Goal: Task Accomplishment & Management: Manage account settings

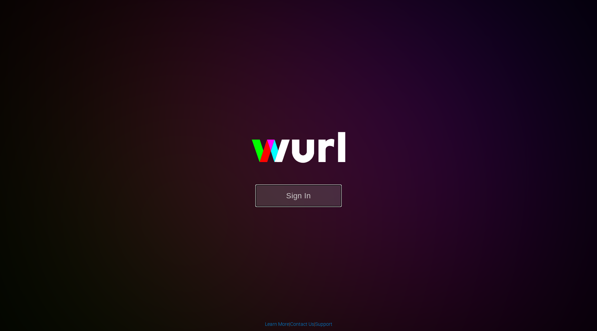
click at [295, 206] on button "Sign In" at bounding box center [299, 196] width 86 height 22
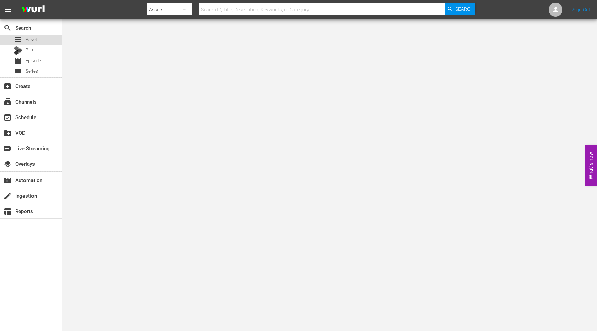
click at [25, 39] on div "apps Asset" at bounding box center [25, 40] width 23 height 10
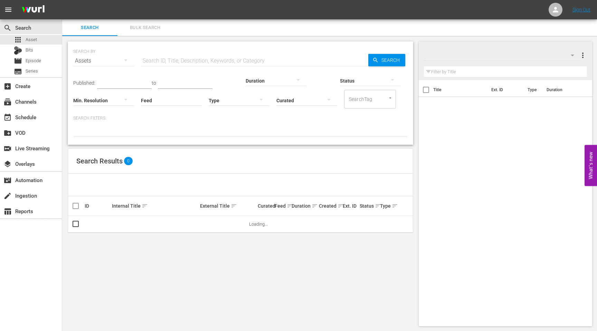
click at [175, 61] on input "text" at bounding box center [255, 61] width 228 height 17
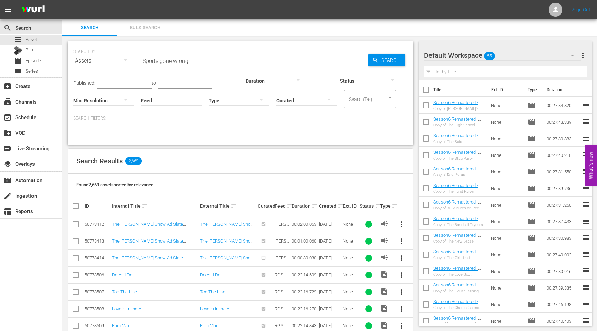
type input "Sports gone wrong"
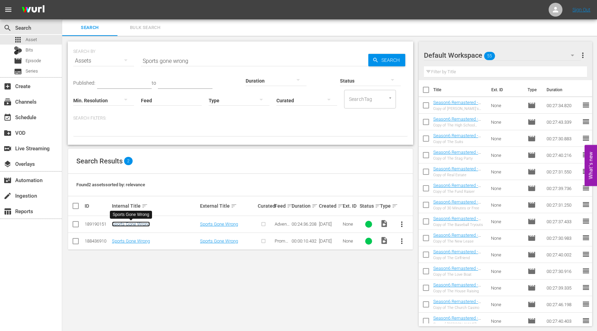
click at [136, 225] on link "Sports Gone Wrong" at bounding box center [131, 224] width 38 height 5
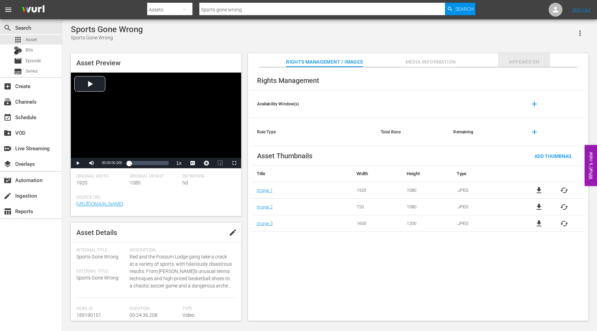
click at [537, 62] on span "Appears On" at bounding box center [525, 62] width 52 height 9
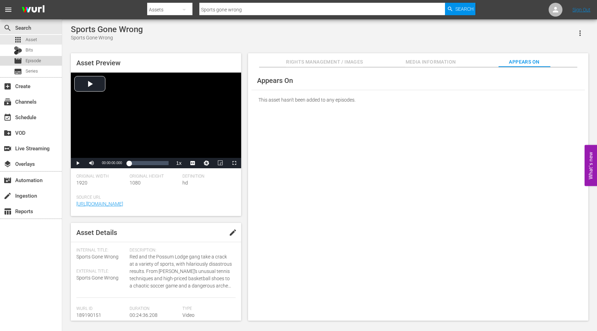
click at [31, 61] on span "Episode" at bounding box center [34, 60] width 16 height 7
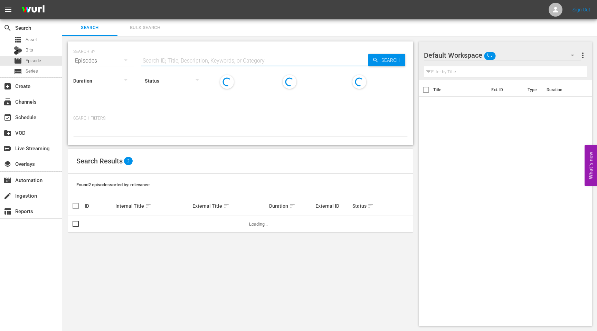
click at [213, 63] on input "text" at bounding box center [255, 61] width 228 height 17
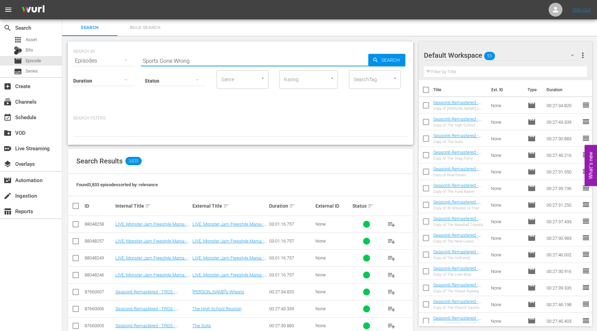
type input "Sports Gone Wrong"
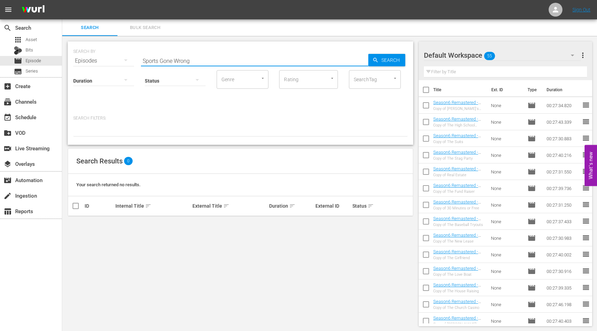
click at [196, 61] on input "Sports Gone Wrong" at bounding box center [255, 61] width 228 height 17
drag, startPoint x: 196, startPoint y: 61, endPoint x: 146, endPoint y: 53, distance: 51.1
click at [146, 53] on input "Sports Gone Wrong" at bounding box center [255, 61] width 228 height 17
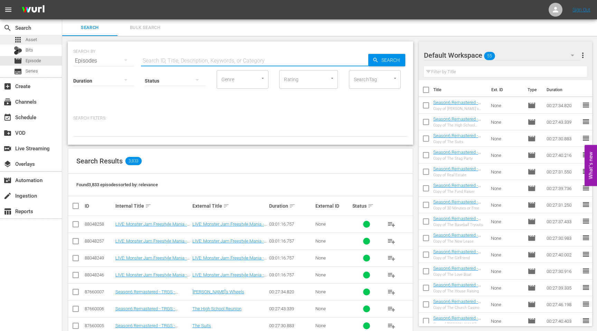
click at [31, 43] on span "Asset" at bounding box center [31, 39] width 11 height 7
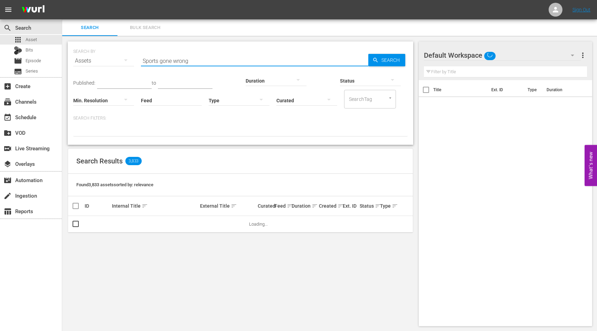
click at [187, 63] on input "Sports gone wrong" at bounding box center [255, 61] width 228 height 17
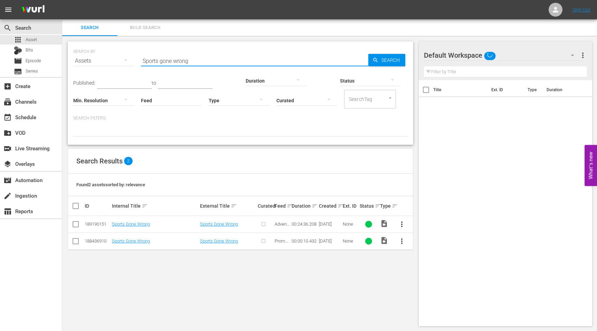
drag, startPoint x: 196, startPoint y: 61, endPoint x: 126, endPoint y: 61, distance: 70.5
click at [126, 61] on div "SEARCH BY Search By Assets Search ID, Title, Description, Keywords, or Category…" at bounding box center [240, 56] width 335 height 25
paste input "Flight Stunts Gone W"
type input "Flight Stunts Gone Wrong"
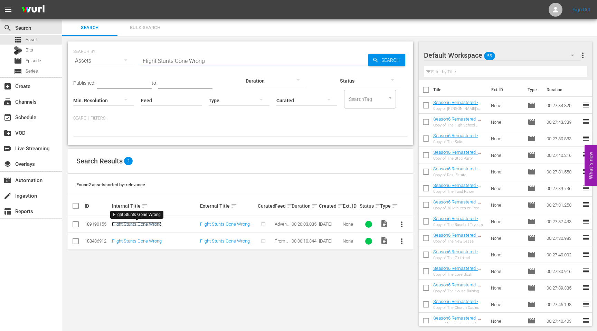
click at [135, 224] on link "Flight Stunts Gone Wrong" at bounding box center [137, 224] width 50 height 5
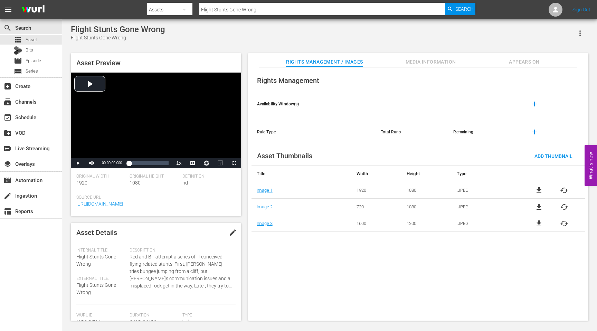
click at [532, 62] on span "Appears On" at bounding box center [525, 62] width 52 height 9
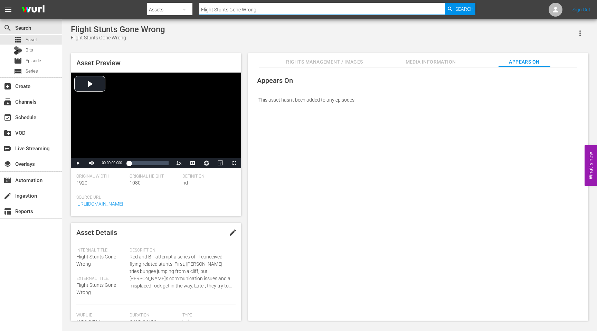
click at [244, 9] on input "Flight Stunts Gone Wrong" at bounding box center [323, 9] width 246 height 17
drag, startPoint x: 263, startPoint y: 10, endPoint x: 203, endPoint y: 10, distance: 60.2
click at [203, 10] on input "Flight Stunts Gone Wrong" at bounding box center [323, 9] width 246 height 17
paste input "Bill Tries Every Sport (And Fails)"
type input "FBill Tries Every Sport (And Fails)"
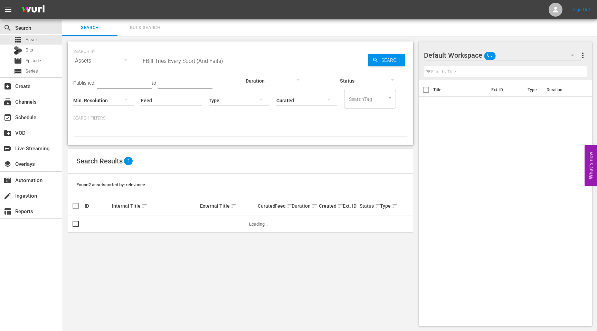
click at [144, 61] on input "FBill Tries Every Sport (And Fails)" at bounding box center [255, 61] width 228 height 17
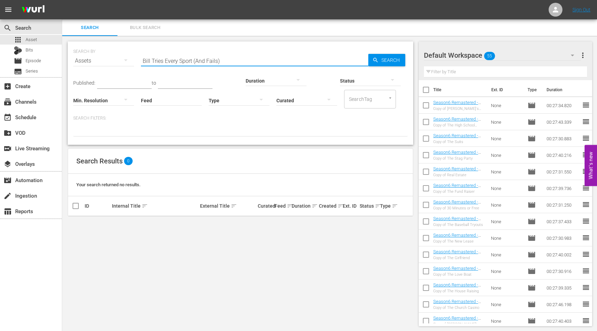
type input "Bill Tries Every Sport (And Fails)"
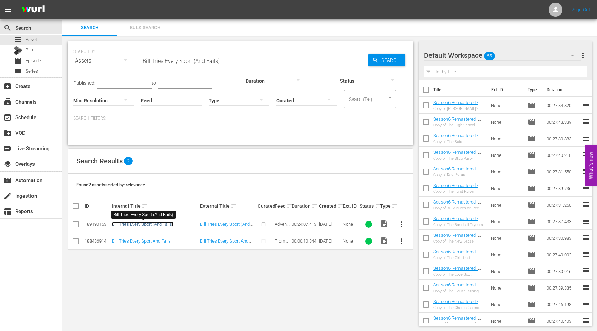
click at [129, 225] on link "Bill Tries Every Sport (And Fails)" at bounding box center [143, 224] width 62 height 5
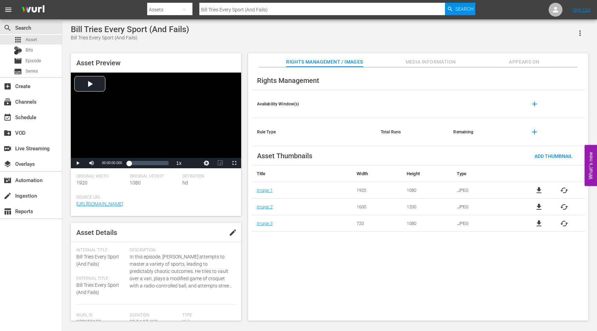
click at [524, 58] on span "Appears On" at bounding box center [525, 62] width 52 height 9
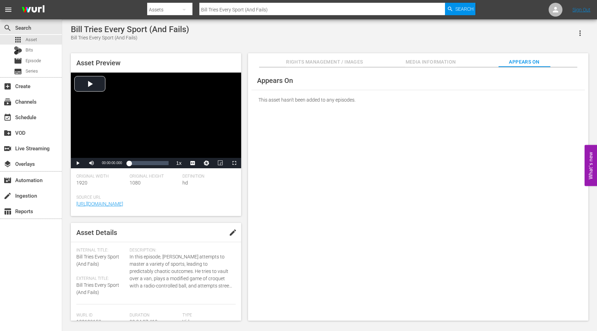
click at [276, 12] on input "Bill Tries Every Sport (And Fails)" at bounding box center [323, 9] width 246 height 17
drag, startPoint x: 276, startPoint y: 12, endPoint x: 217, endPoint y: 10, distance: 58.8
click at [217, 10] on input "Bill Tries Every Sport (And Fails)" at bounding box center [323, 9] width 246 height 17
paste input "Most Daring Disasters"
drag, startPoint x: 259, startPoint y: 13, endPoint x: 188, endPoint y: 8, distance: 70.7
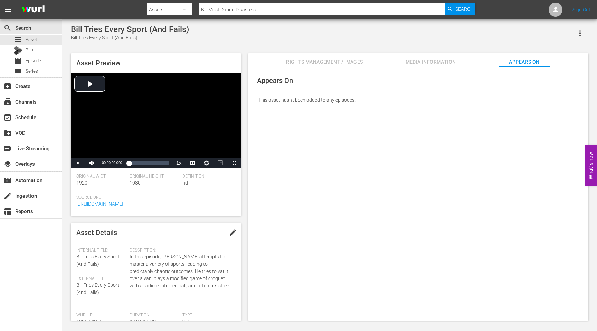
click at [188, 8] on div "Search By Assets Search ID, Title, Description, Keywords, or Category Bill Most…" at bounding box center [311, 9] width 328 height 17
paste input "text"
type input "Most Daring Disasters"
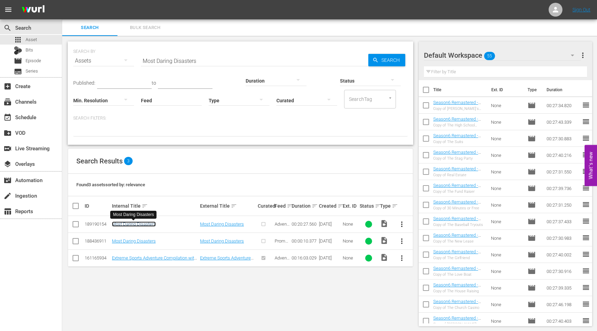
click at [139, 225] on link "Most Daring Disasters" at bounding box center [134, 224] width 44 height 5
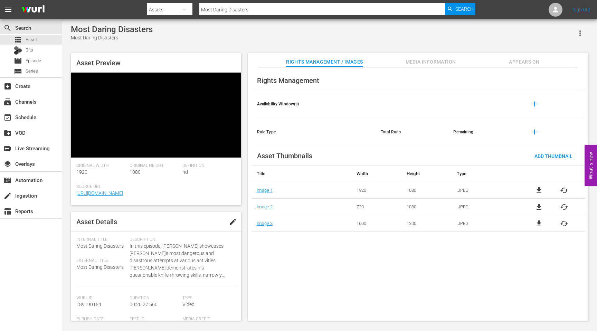
click at [537, 62] on div "Asset Preview Original Width 1920 Original Height 1080 Definition hd Source Url…" at bounding box center [329, 184] width 525 height 268
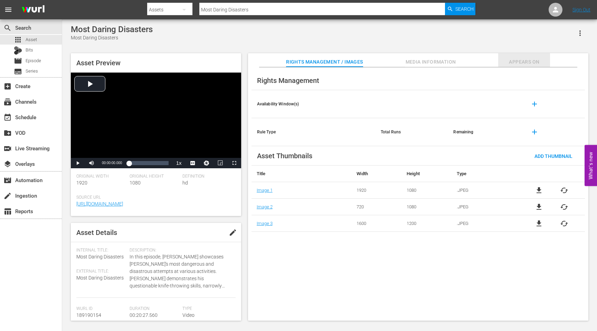
click at [529, 63] on span "Appears On" at bounding box center [525, 62] width 52 height 9
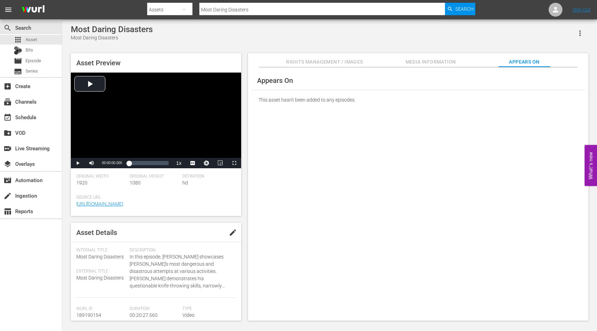
click at [241, 8] on input "Most Daring Disasters" at bounding box center [323, 9] width 246 height 17
drag, startPoint x: 253, startPoint y: 8, endPoint x: 204, endPoint y: 8, distance: 48.4
click at [204, 8] on input "Most Daring Disasters" at bounding box center [323, 9] width 246 height 17
type input "M"
paste input "Don’t Try These Tree Hacks"
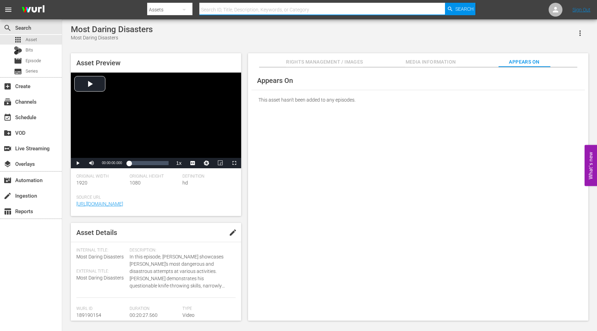
type input "Don’t Try These Tree Hacks"
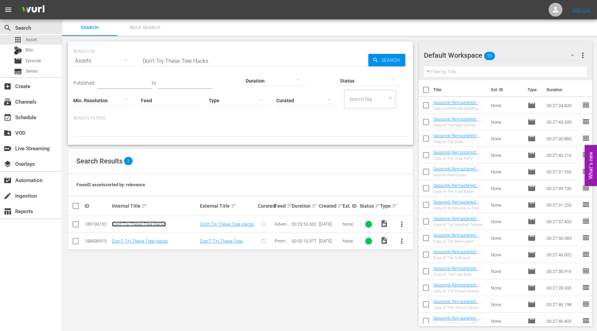
click at [140, 225] on link "Don't Try These Tree Hacks" at bounding box center [139, 224] width 54 height 5
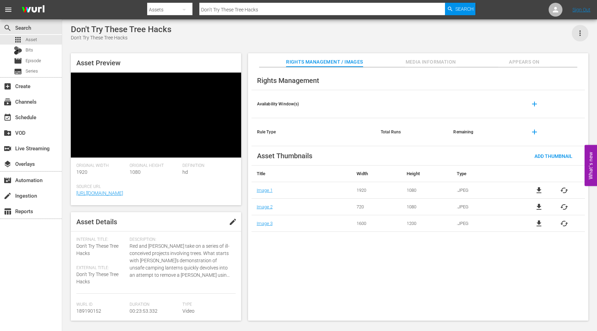
click at [578, 36] on icon "button" at bounding box center [580, 33] width 8 height 8
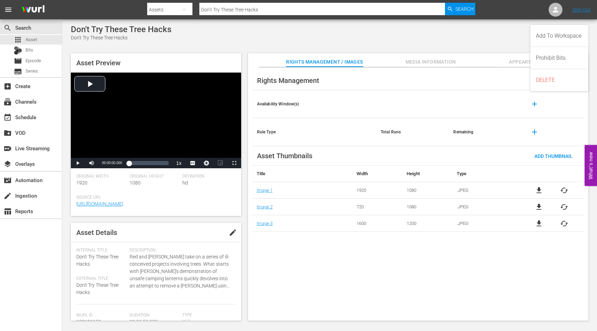
click at [511, 48] on div "Don't Try These Tree Hacks Don't Try These Tree Hacks Asset Preview Video Playe…" at bounding box center [329, 171] width 525 height 293
click at [521, 67] on button "Appears On" at bounding box center [525, 60] width 52 height 14
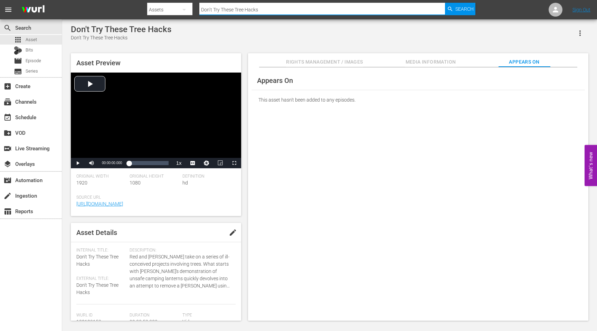
click at [242, 12] on input "Don’t Try These Tree Hacks" at bounding box center [323, 9] width 246 height 17
drag, startPoint x: 265, startPoint y: 11, endPoint x: 188, endPoint y: 11, distance: 76.1
click at [188, 11] on div "Search By Assets Search ID, Title, Description, Keywords, or Category Don’t Try…" at bounding box center [311, 9] width 328 height 17
paste input "Bill’s Wildest Ways to Get Around"
type input "Bill’s Wildest Ways to Get Around"
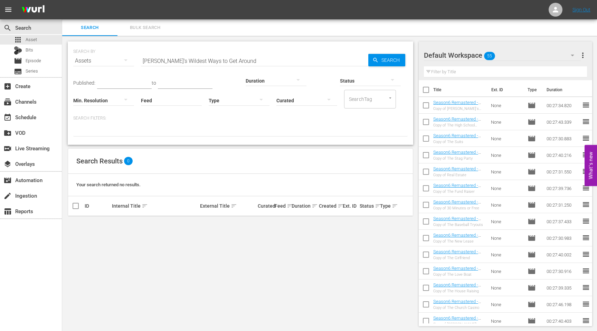
drag, startPoint x: 208, startPoint y: 60, endPoint x: 213, endPoint y: 60, distance: 5.5
click at [208, 60] on input "Bill’s Wildest Ways to Get Around" at bounding box center [255, 61] width 228 height 17
drag, startPoint x: 227, startPoint y: 63, endPoint x: 136, endPoint y: 61, distance: 91.0
click at [136, 61] on div "SEARCH BY Search By Assets Search ID, Title, Description, Keywords, or Category…" at bounding box center [240, 56] width 335 height 25
paste input "Winter Sports Gone Wrong!"
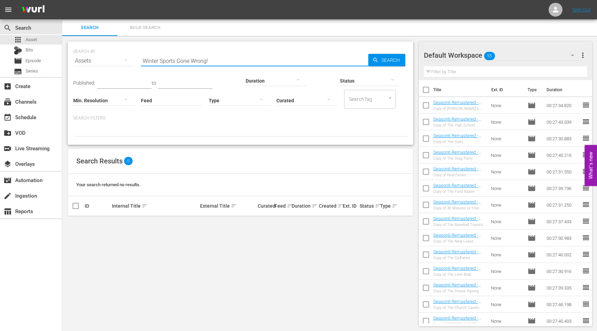
click at [175, 63] on input "Winter Sports Gone Wrong!" at bounding box center [255, 61] width 228 height 17
drag, startPoint x: 220, startPoint y: 62, endPoint x: 140, endPoint y: 57, distance: 79.7
click at [140, 57] on div "SEARCH BY Search By Assets Search ID, Title, Description, Keywords, or Category…" at bounding box center [240, 56] width 335 height 25
paste input "Running of the Bulls"
type input "Running of the Bulls"
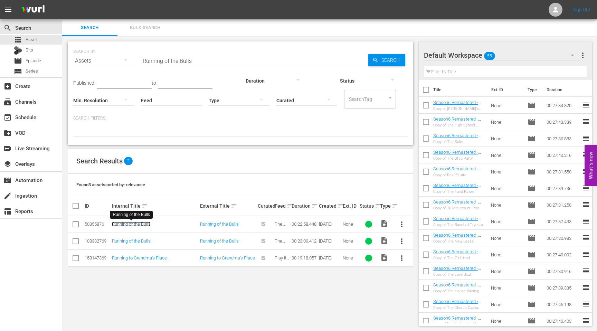
click at [136, 225] on link "Running of the Bulls" at bounding box center [131, 224] width 39 height 5
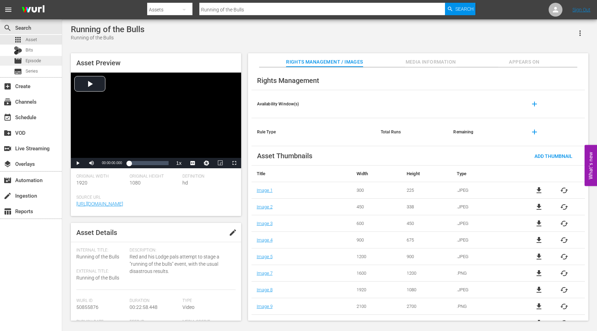
click at [31, 63] on span "Episode" at bounding box center [34, 60] width 16 height 7
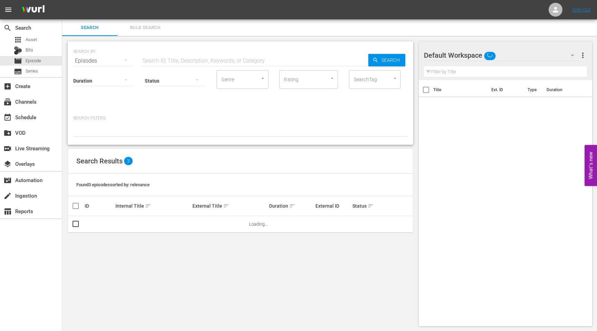
click at [217, 59] on input "text" at bounding box center [255, 61] width 228 height 17
paste input "Running of the Bulls"
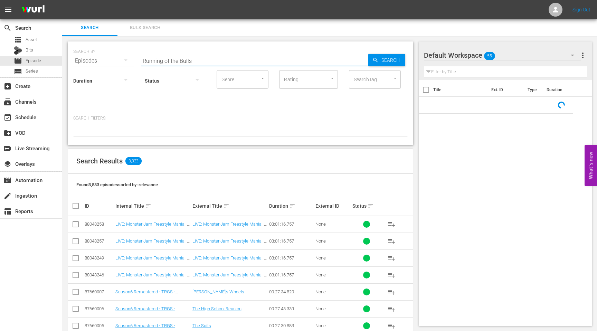
type input "Running of the Bulls"
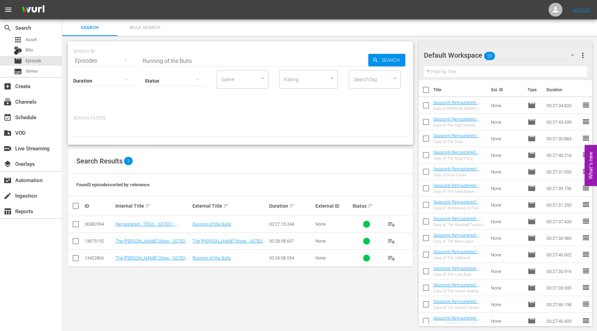
click at [179, 289] on div "SEARCH BY Search By Episodes Search ID, Title, Description, Keywords, or Catego…" at bounding box center [240, 184] width 357 height 296
click at [74, 224] on input "checkbox" at bounding box center [76, 226] width 8 height 8
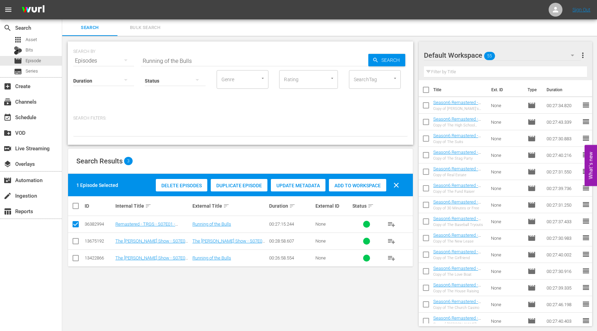
click at [239, 186] on span "Duplicate Episode" at bounding box center [239, 186] width 57 height 6
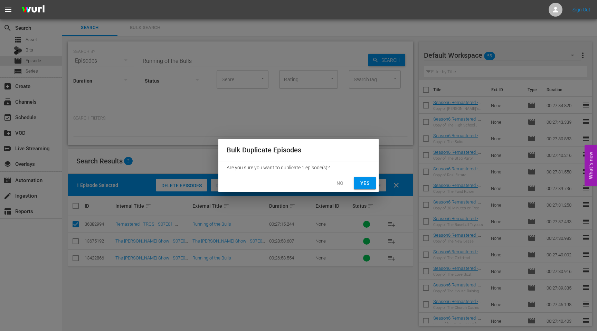
click at [366, 184] on span "Yes" at bounding box center [365, 183] width 11 height 9
checkbox input "false"
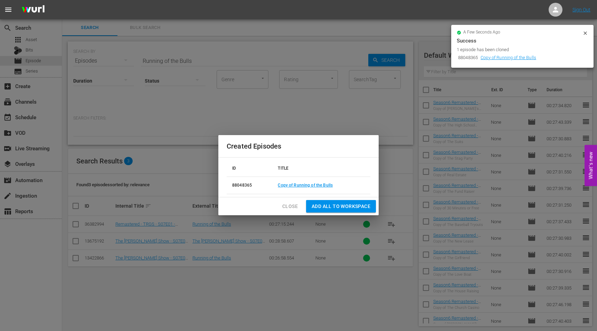
click at [584, 32] on icon at bounding box center [586, 33] width 6 height 6
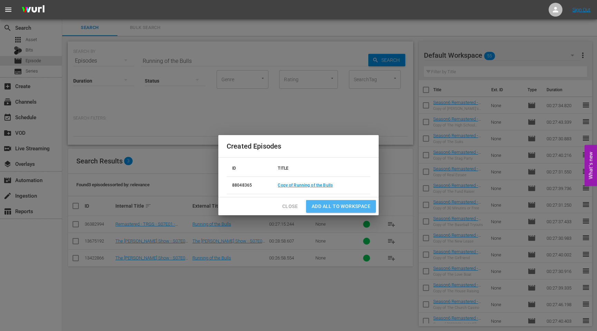
click at [335, 206] on span "Add all to Workspace" at bounding box center [341, 206] width 59 height 9
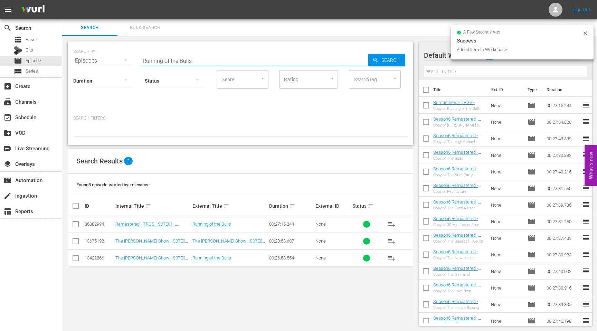
click at [196, 60] on input "Running of the Bulls" at bounding box center [255, 61] width 228 height 17
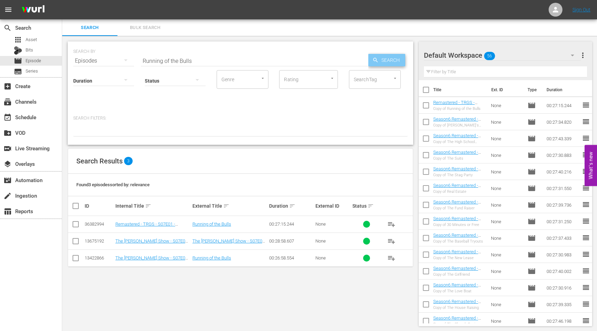
click at [381, 62] on span "Search" at bounding box center [392, 60] width 27 height 12
click at [169, 63] on input "Running of the Bulls" at bounding box center [255, 61] width 228 height 17
drag, startPoint x: 202, startPoint y: 61, endPoint x: 100, endPoint y: 60, distance: 102.0
click at [100, 60] on div "SEARCH BY Search By Episodes Search ID, Title, Description, Keywords, or Catego…" at bounding box center [240, 56] width 335 height 25
paste input "Swiss It Up"
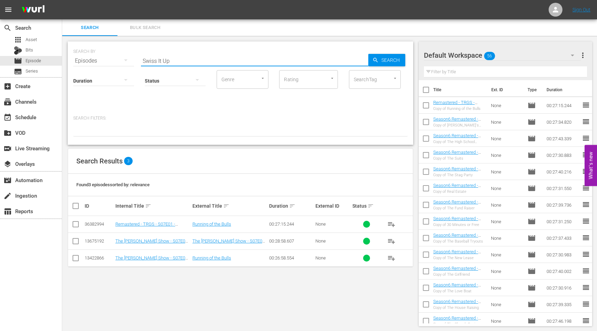
type input "Swiss It Up"
click at [75, 224] on input "checkbox" at bounding box center [76, 226] width 8 height 8
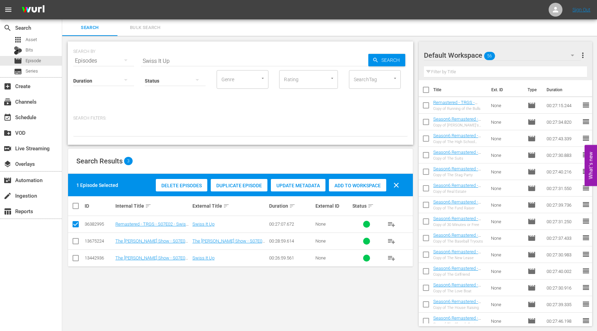
click at [234, 187] on span "Duplicate Episode" at bounding box center [239, 186] width 57 height 6
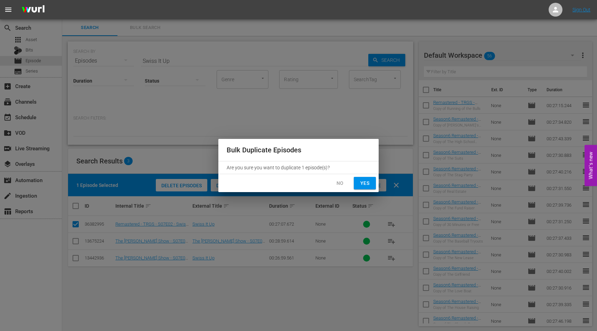
click at [363, 181] on span "Yes" at bounding box center [365, 183] width 11 height 9
checkbox input "false"
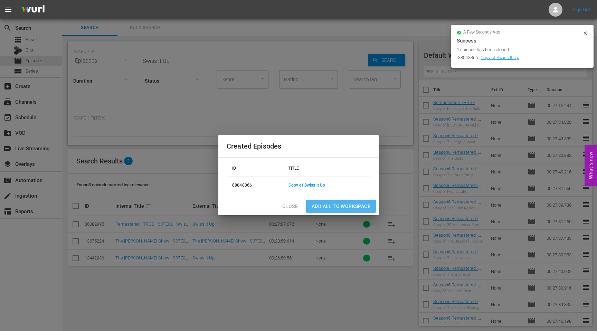
click at [326, 208] on span "Add all to Workspace" at bounding box center [341, 206] width 59 height 9
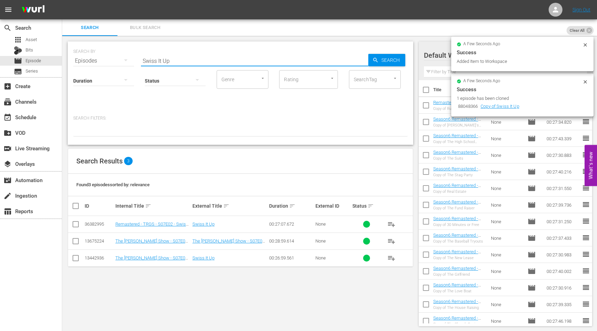
drag, startPoint x: 174, startPoint y: 60, endPoint x: 129, endPoint y: 58, distance: 45.7
click at [131, 59] on div "SEARCH BY Search By Episodes Search ID, Title, Description, Keywords, or Catego…" at bounding box center [240, 56] width 335 height 25
type input "Running with the Bulls"
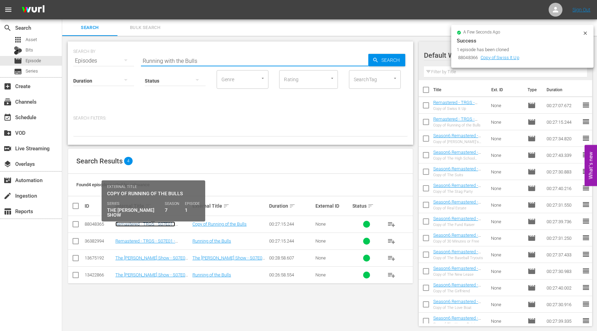
click at [149, 223] on link "Remastered - TRGS - S07E01 - Running of the Bulls" at bounding box center [145, 227] width 60 height 10
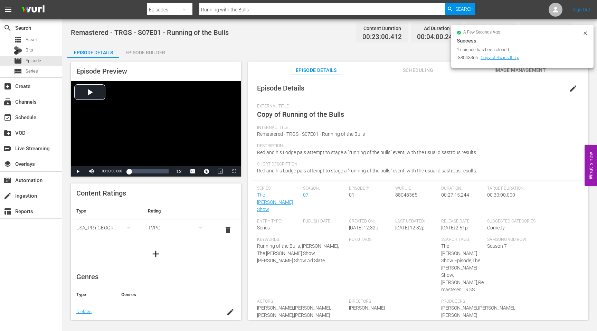
click at [257, 44] on div "Remastered - TRGS - S07E01 - Running of the Bulls Content Duration 00:23:00.412…" at bounding box center [329, 170] width 535 height 302
click at [583, 34] on icon at bounding box center [586, 33] width 6 height 6
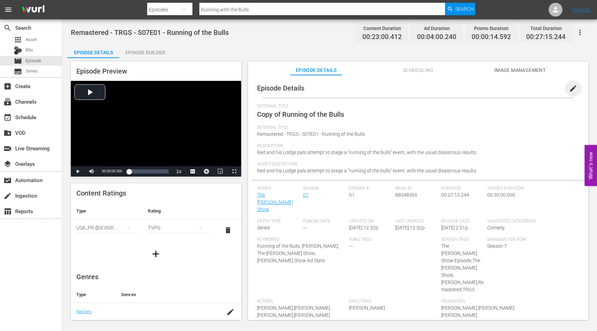
click at [570, 90] on span "edit" at bounding box center [573, 88] width 8 height 8
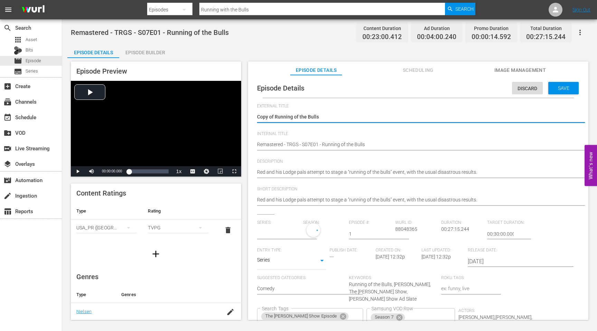
type input "The Red Green Show"
drag, startPoint x: 275, startPoint y: 118, endPoint x: 249, endPoint y: 116, distance: 26.7
click at [249, 117] on div "Episode Details Discard Save External Title Copy of Running of the Bulls Copy o…" at bounding box center [418, 201] width 341 height 252
type textarea "Running of the Bulls"
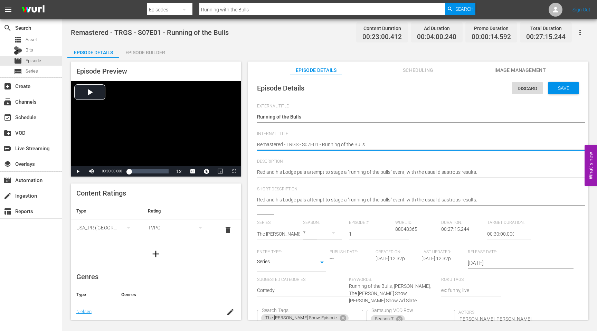
type textarea "SRemastered - TRGS - S07E01 - Running of the Bulls"
type textarea "SeRemastered - TRGS - S07E01 - Running of the Bulls"
type textarea "SeaRemastered - TRGS - S07E01 - Running of the Bulls"
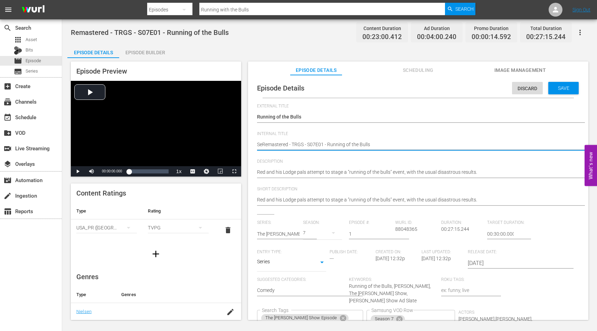
type textarea "SeaRemastered - TRGS - S07E01 - Running of the Bulls"
type textarea "SeasRemastered - TRGS - S07E01 - Running of the Bulls"
type textarea "SeasoRemastered - TRGS - S07E01 - Running of the Bulls"
type textarea "SeasonRemastered - TRGS - S07E01 - Running of the Bulls"
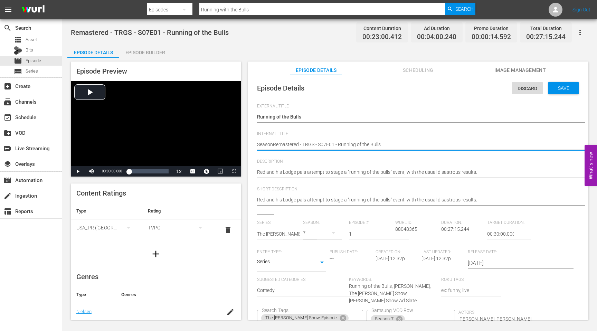
type textarea "Season7Remastered - TRGS - S07E01 - Running of the Bulls"
type textarea "Season7 Remastered - TRGS - S07E01 - Running of the Bulls"
drag, startPoint x: 387, startPoint y: 146, endPoint x: 255, endPoint y: 143, distance: 132.1
click at [255, 143] on div "Episode Details Discard Save External Title Copy of Running of the Bulls Copy o…" at bounding box center [419, 231] width 334 height 307
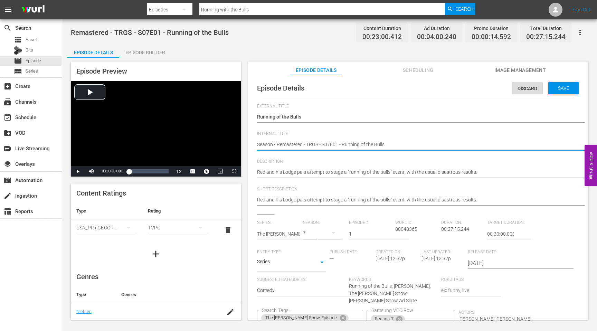
type textarea "Season7 Remastered - TRGS - S07E01 - Running of the Bulls"
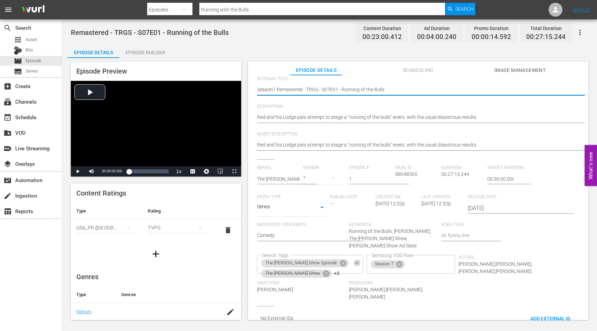
click at [356, 262] on icon "Clear" at bounding box center [357, 263] width 2 height 2
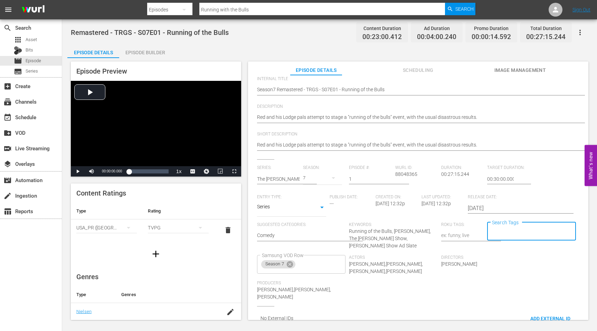
scroll to position [0, 0]
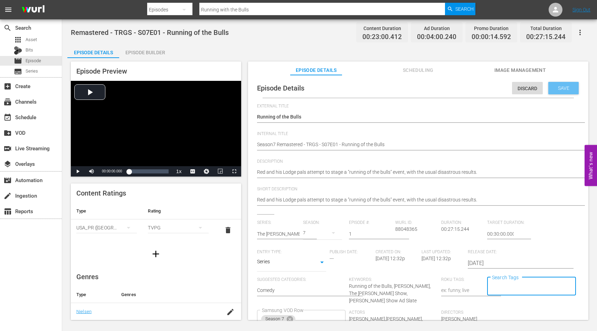
click at [554, 88] on span "Save" at bounding box center [564, 88] width 22 height 6
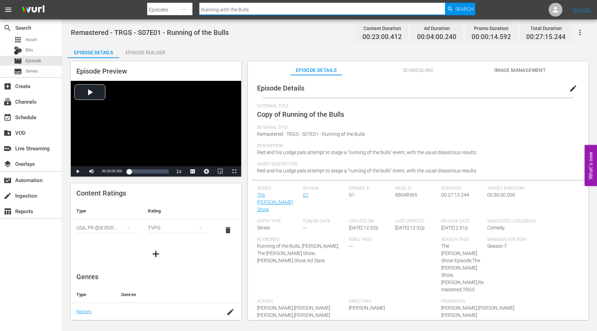
click at [263, 9] on input "Running with the Bulls" at bounding box center [323, 9] width 246 height 17
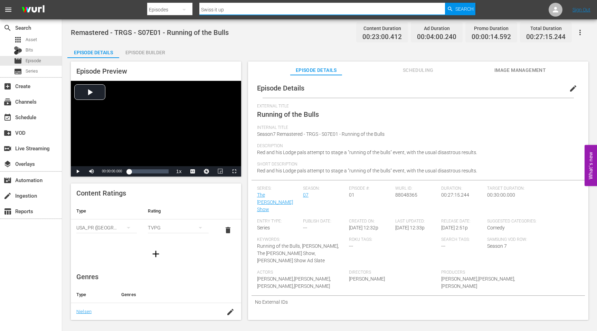
type input "Swiss it up"
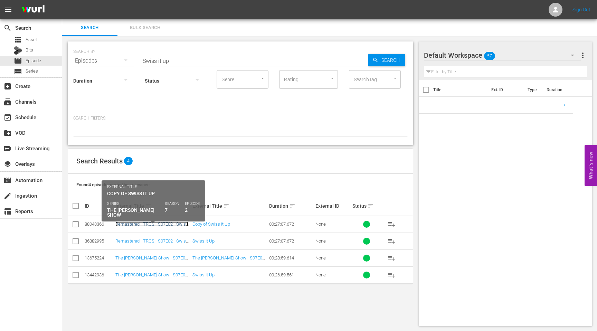
click at [129, 225] on link "Remastered - TRGS - S07E02 - Swiss It Up" at bounding box center [151, 227] width 73 height 10
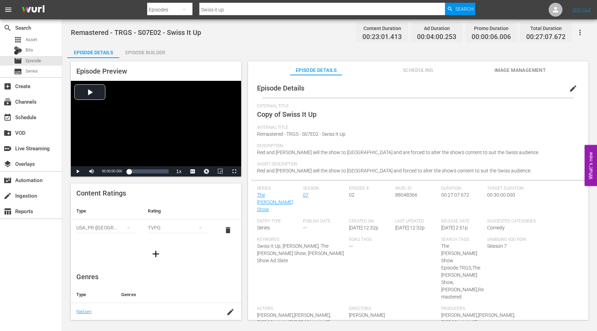
click at [572, 90] on span "edit" at bounding box center [573, 88] width 8 height 8
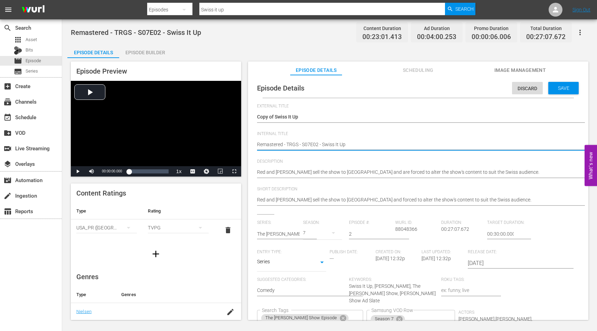
click at [307, 147] on textarea "Remastered - TRGS - S07E02 - Swiss It Up" at bounding box center [416, 145] width 319 height 8
drag, startPoint x: 325, startPoint y: 145, endPoint x: 265, endPoint y: 141, distance: 60.3
click at [265, 141] on textarea "Remastered - TRGS - S07E02 - Swiss It Up" at bounding box center [416, 145] width 319 height 8
click at [302, 142] on textarea "Remastered - TRGS - S07E02 - Swiss It Up" at bounding box center [416, 145] width 319 height 8
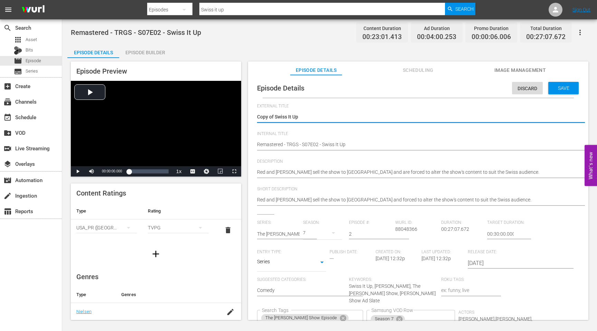
drag, startPoint x: 275, startPoint y: 117, endPoint x: 251, endPoint y: 114, distance: 24.6
click at [251, 114] on div "Episode Details Discard Save External Title Copy of Swiss It Up Copy of Swiss I…" at bounding box center [418, 201] width 341 height 252
type textarea "Swiss It Up"
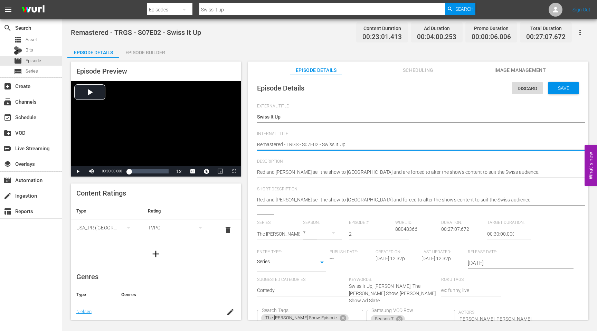
type textarea "SRemastered - TRGS - S07E02 - Swiss It Up"
type textarea "SeRemastered - TRGS - S07E02 - Swiss It Up"
type textarea "SeaRemastered - TRGS - S07E02 - Swiss It Up"
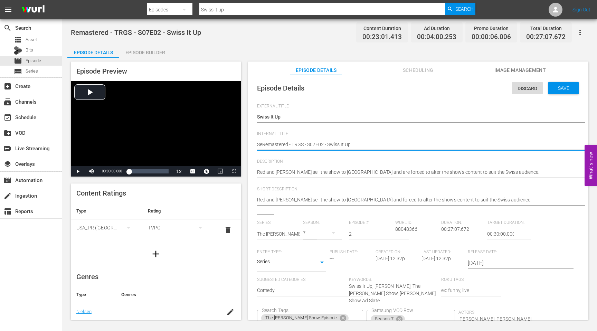
type textarea "SeaRemastered - TRGS - S07E02 - Swiss It Up"
type textarea "SeasRemastered - TRGS - S07E02 - Swiss It Up"
type textarea "SeasoRemastered - TRGS - S07E02 - Swiss It Up"
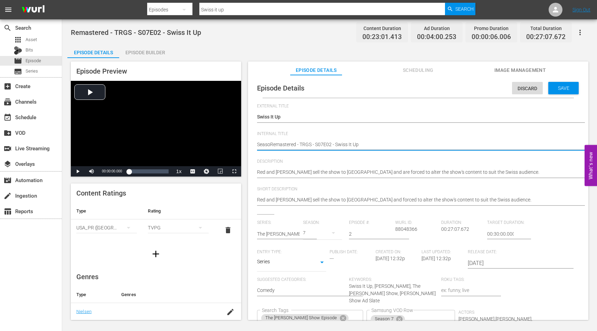
type textarea "SeasonRemastered - TRGS - S07E02 - Swiss It Up"
type textarea "Season Remastered - TRGS - S07E02 - Swiss It Up"
type textarea "SeasonRemastered - TRGS - S07E02 - Swiss It Up"
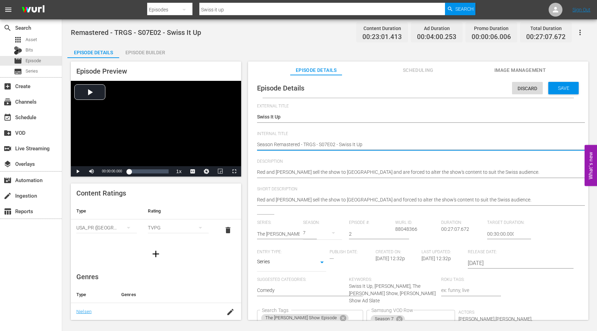
type textarea "SeasonRemastered - TRGS - S07E02 - Swiss It Up"
type textarea "Season7Remastered - TRGS - S07E02 - Swiss It Up"
type textarea "Season7 Remastered - TRGS - S07E02 - Swiss It Up"
click at [303, 144] on textarea "Remastered - TRGS - S07E02 - Swiss It Up" at bounding box center [416, 145] width 319 height 8
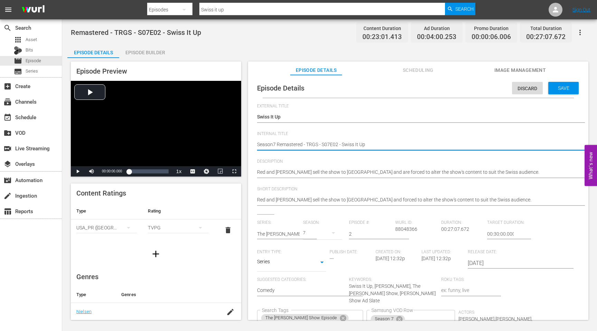
scroll to position [55, 0]
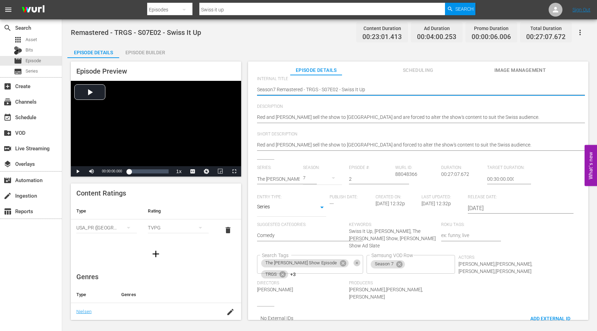
click at [356, 262] on icon "Clear" at bounding box center [357, 263] width 2 height 2
type textarea "Season7 Remastered - TRGS - S07E02 - Swiss It Up"
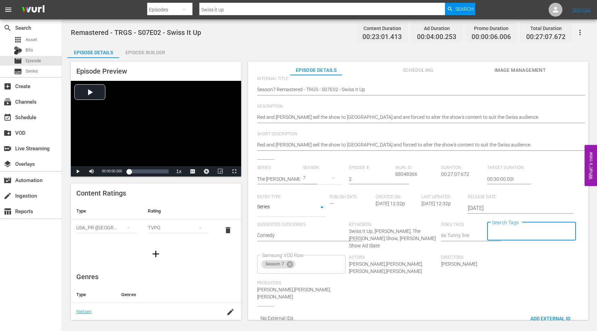
scroll to position [0, 0]
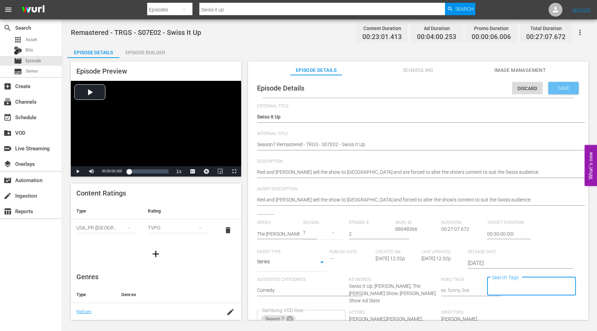
click at [558, 86] on span "Save" at bounding box center [564, 88] width 22 height 6
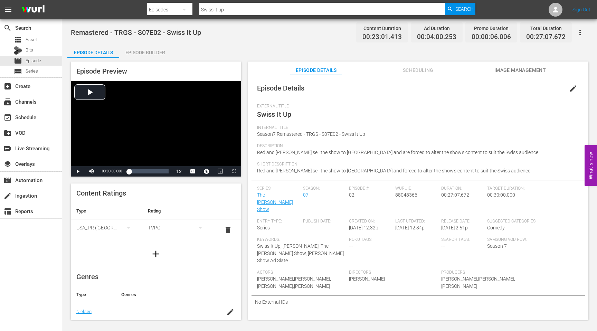
click at [236, 12] on input "Swiss it up" at bounding box center [323, 9] width 246 height 17
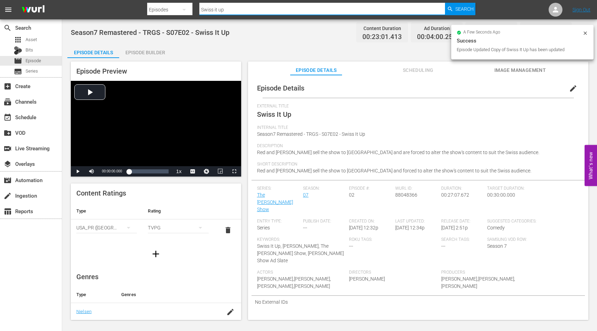
drag, startPoint x: 236, startPoint y: 12, endPoint x: 193, endPoint y: 11, distance: 42.9
click at [193, 11] on div "Search By Episodes Search ID, Title, Description, Keywords, or Category Swiss i…" at bounding box center [311, 9] width 328 height 17
paste input "The Implosion"
type input "The Implosion"
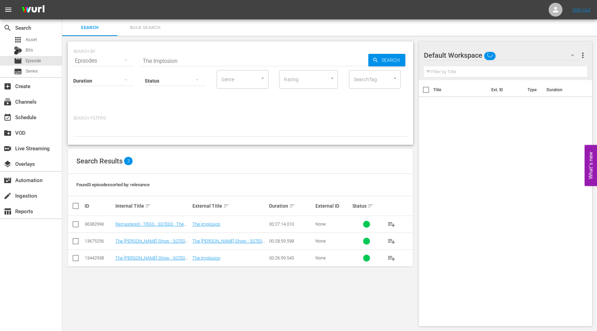
click at [74, 223] on input "checkbox" at bounding box center [76, 226] width 8 height 8
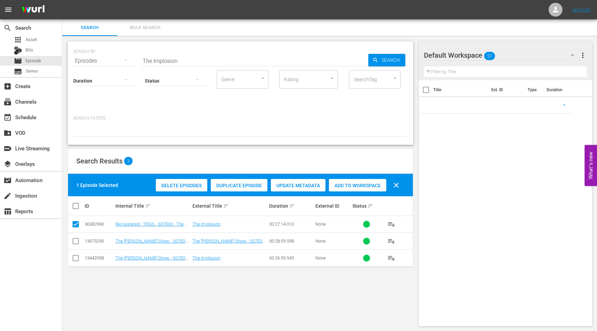
click at [232, 187] on span "Duplicate Episode" at bounding box center [239, 186] width 57 height 6
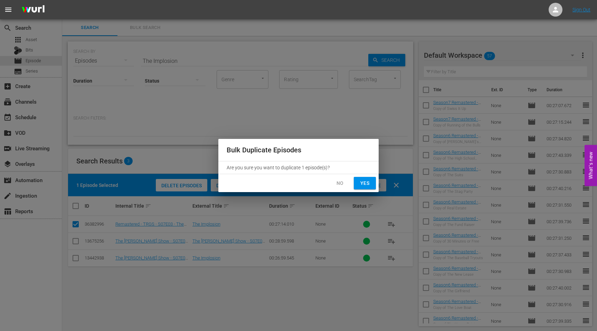
click at [368, 182] on span "Yes" at bounding box center [365, 183] width 11 height 9
checkbox input "false"
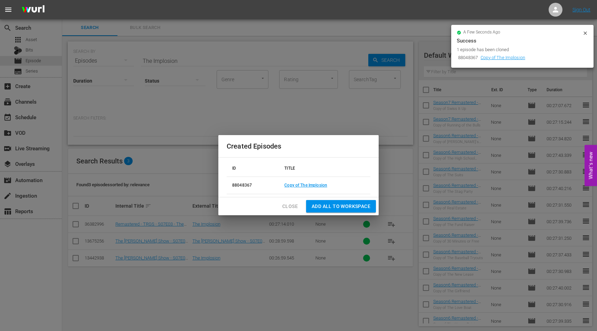
click at [324, 207] on span "Add all to Workspace" at bounding box center [341, 206] width 59 height 9
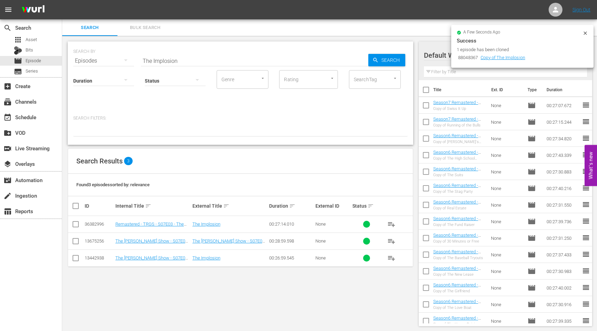
click at [201, 66] on div "Status" at bounding box center [175, 76] width 61 height 25
drag, startPoint x: 188, startPoint y: 63, endPoint x: 117, endPoint y: 65, distance: 70.6
click at [118, 65] on div "SEARCH BY Search By Episodes Search ID, Title, Description, Keywords, or Catego…" at bounding box center [241, 92] width 346 height 103
paste input "Adopt-a-Highway"
type input "The ImplosionAdopt-a-Highway"
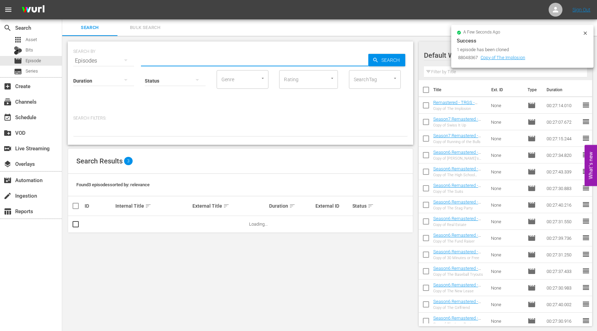
paste input "Adopt-a-Highway"
type input "Adopt-a-Highway"
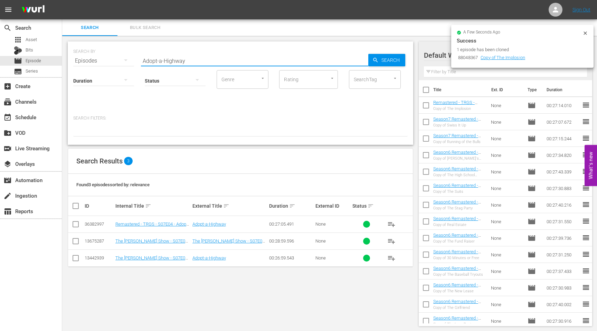
click at [74, 226] on input "checkbox" at bounding box center [76, 226] width 8 height 8
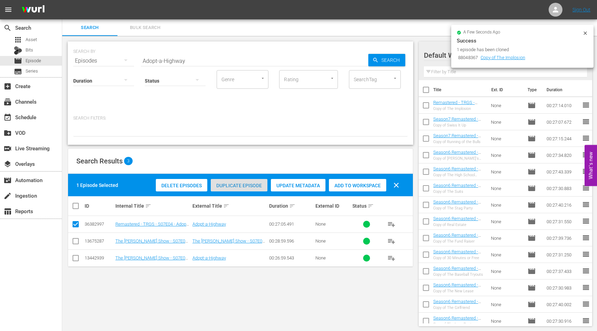
click at [224, 188] on span "Duplicate Episode" at bounding box center [239, 186] width 57 height 6
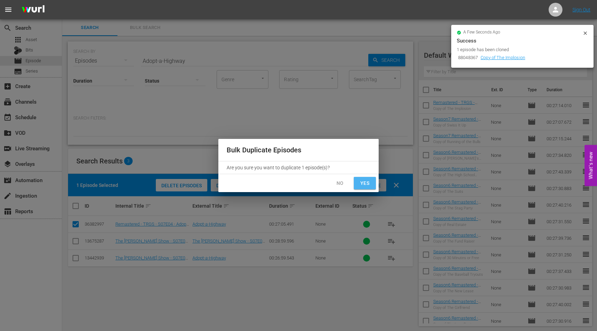
click at [362, 184] on span "Yes" at bounding box center [365, 183] width 11 height 9
checkbox input "false"
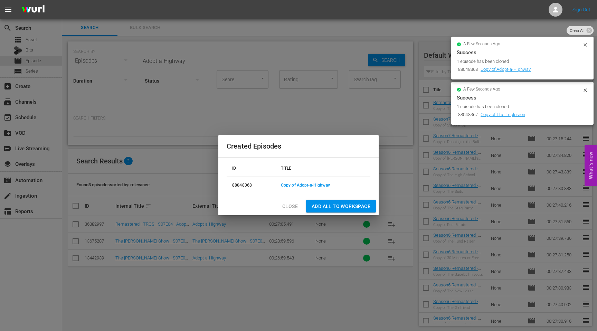
click at [585, 89] on icon at bounding box center [586, 90] width 6 height 6
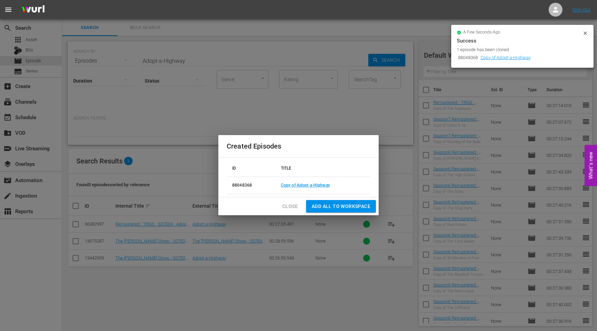
click at [362, 206] on span "Add all to Workspace" at bounding box center [341, 206] width 59 height 9
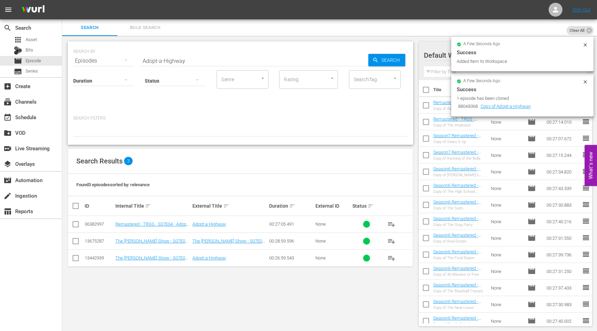
click at [585, 45] on icon at bounding box center [585, 44] width 3 height 3
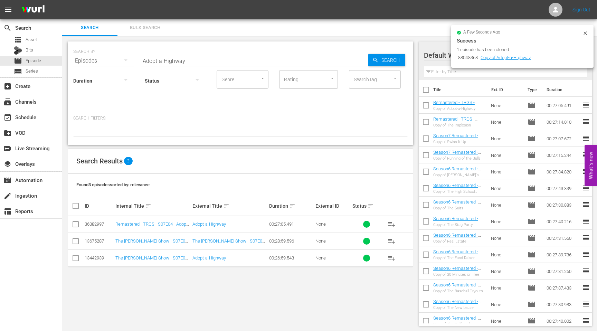
click at [585, 35] on icon at bounding box center [586, 33] width 6 height 6
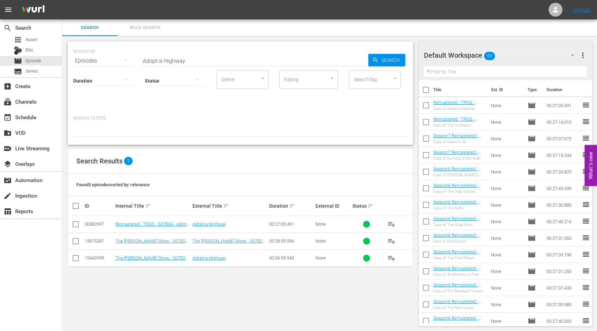
click at [201, 61] on input "Adopt-a-Highway" at bounding box center [255, 61] width 228 height 17
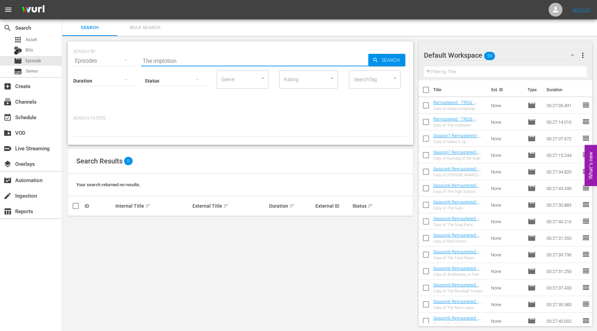
drag, startPoint x: 182, startPoint y: 61, endPoint x: 168, endPoint y: 60, distance: 14.2
click at [169, 61] on input "The implotion" at bounding box center [255, 61] width 228 height 17
type input "The implosion"
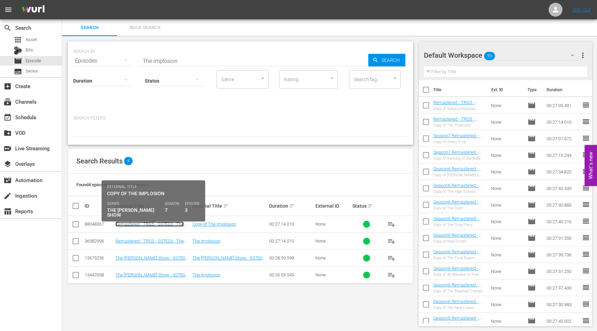
click at [139, 224] on link "Remastered - TRGS - S07E03 - The Implosion" at bounding box center [149, 227] width 68 height 10
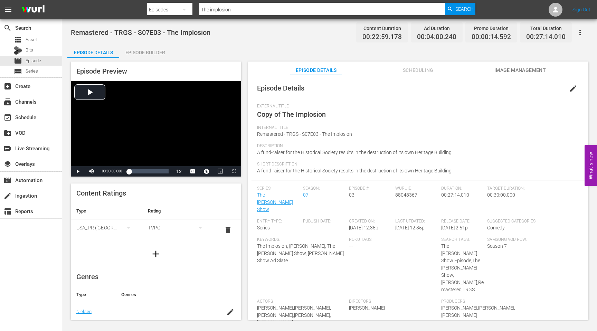
click at [569, 89] on span "edit" at bounding box center [573, 88] width 8 height 8
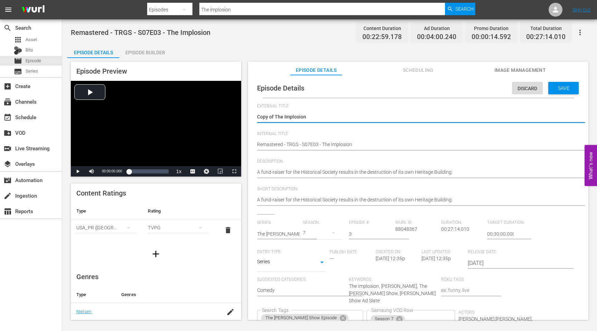
click at [275, 119] on textarea "Copy of The Implosion" at bounding box center [416, 117] width 319 height 8
drag, startPoint x: 275, startPoint y: 118, endPoint x: 249, endPoint y: 116, distance: 25.6
click at [251, 116] on div "Episode Details Discard Save External Title Copy of The Implosion Copy of The I…" at bounding box center [418, 201] width 341 height 252
type textarea "The Implosion"
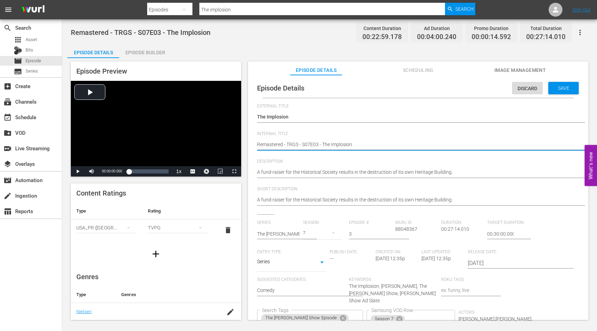
type textarea "SRemastered - TRGS - S07E03 - The Implosion"
type textarea "SeRemastered - TRGS - S07E03 - The Implosion"
type textarea "SeaRemastered - TRGS - S07E03 - The Implosion"
type textarea "SeasRemastered - TRGS - S07E03 - The Implosion"
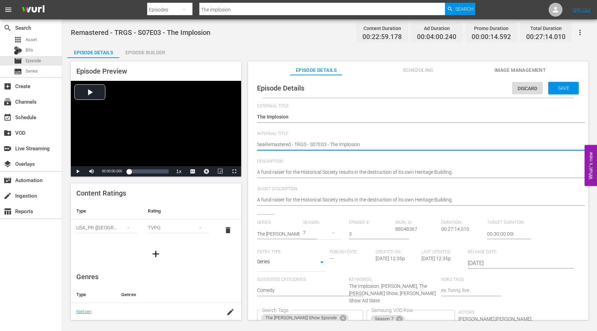
type textarea "SeasRemastered - TRGS - S07E03 - The Implosion"
type textarea "SeasoRemastered - TRGS - S07E03 - The Implosion"
type textarea "SeasonRemastered - TRGS - S07E03 - The Implosion"
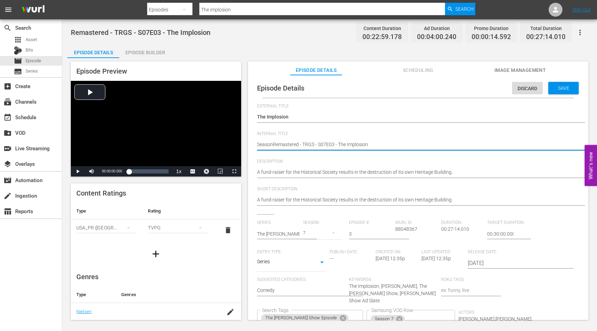
type textarea "Season7Remastered - TRGS - S07E03 - The Implosion"
type textarea "Season7 Remastered - TRGS - S07E03 - The Implosion"
click at [279, 143] on textarea "Remastered - TRGS - S07E03 - The Implosion" at bounding box center [416, 145] width 319 height 8
click at [290, 142] on textarea "Remastered - TRGS - S07E03 - The Implosion" at bounding box center [416, 145] width 319 height 8
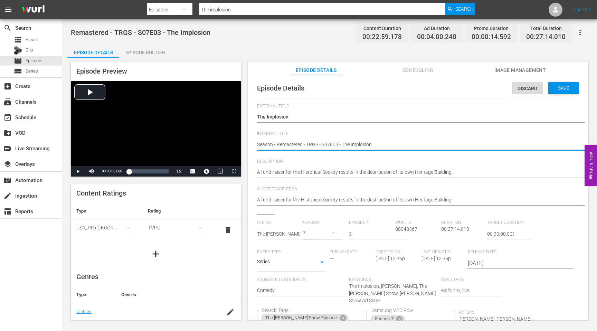
scroll to position [55, 0]
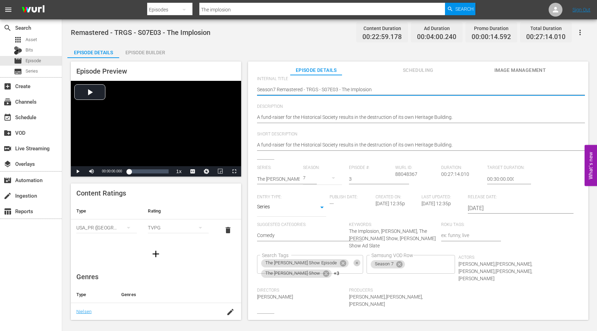
click at [355, 261] on icon "Clear" at bounding box center [357, 263] width 4 height 4
type textarea "Season7 Remastered - TRGS - S07E03 - The Implosion"
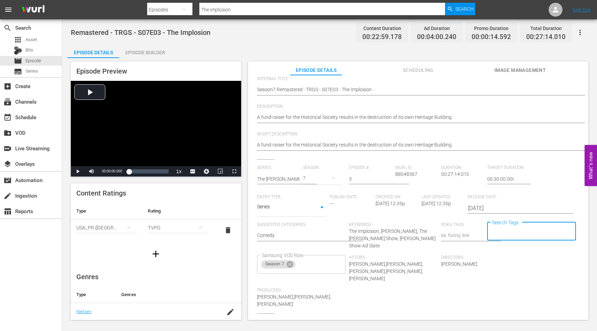
scroll to position [0, 0]
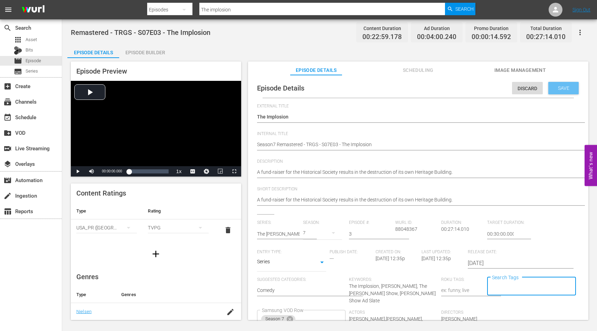
click at [561, 91] on div "Save" at bounding box center [564, 88] width 30 height 12
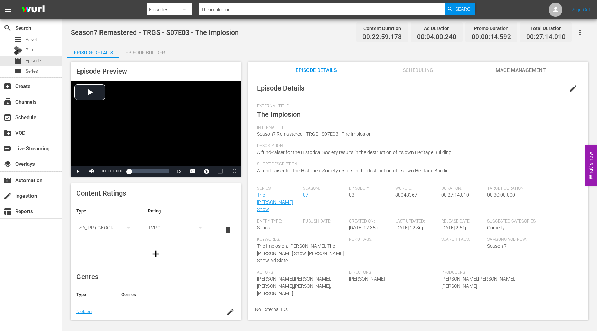
click at [235, 12] on input "The implosion" at bounding box center [323, 9] width 246 height 17
drag, startPoint x: 235, startPoint y: 12, endPoint x: 186, endPoint y: 9, distance: 48.8
click at [187, 10] on div "Search By Episodes Search ID, Title, Description, Keywords, or Category The imp…" at bounding box center [311, 9] width 328 height 17
paste input "Adopt-a-Highway"
type input "Adopt-a-Highway"
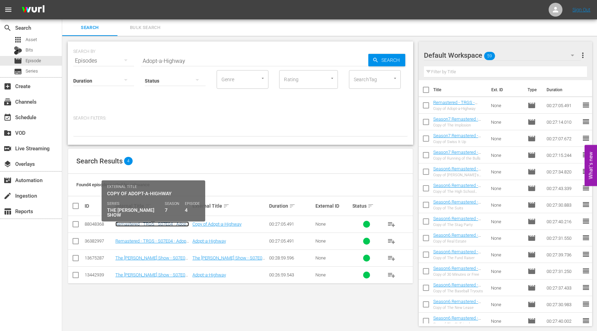
click at [140, 224] on link "Remastered - TRGS - S07E04 - Adopt-a-Highway" at bounding box center [152, 227] width 74 height 10
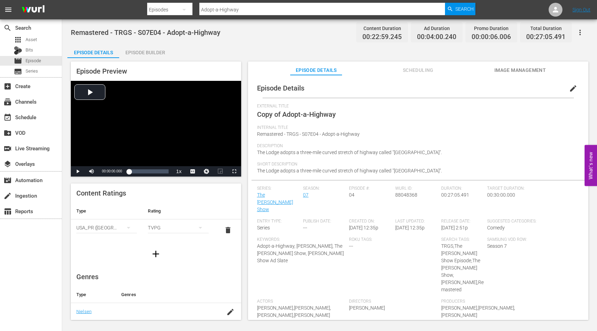
click at [570, 89] on span "edit" at bounding box center [573, 88] width 8 height 8
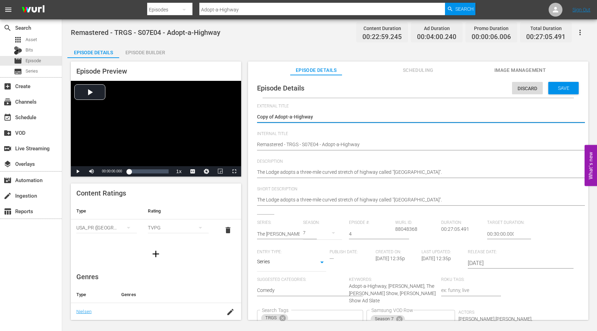
click at [276, 118] on textarea "Copy of Adopt-a-Highway" at bounding box center [416, 117] width 319 height 8
drag, startPoint x: 276, startPoint y: 118, endPoint x: 258, endPoint y: 118, distance: 18.0
click at [259, 118] on textarea "Copy of Adopt-a-Highway" at bounding box center [416, 117] width 319 height 8
click at [258, 118] on textarea "Copy of Adopt-a-Highway" at bounding box center [416, 117] width 319 height 8
drag, startPoint x: 275, startPoint y: 117, endPoint x: 253, endPoint y: 112, distance: 22.5
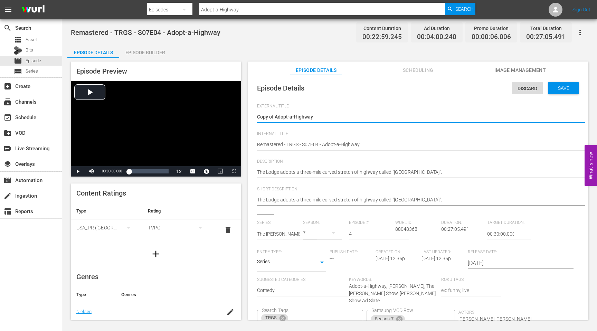
click at [254, 113] on div "Episode Details Discard Save External Title Copy of Adopt-a-Highway Copy of Ado…" at bounding box center [419, 231] width 334 height 307
type textarea "Adopt-a-Highway"
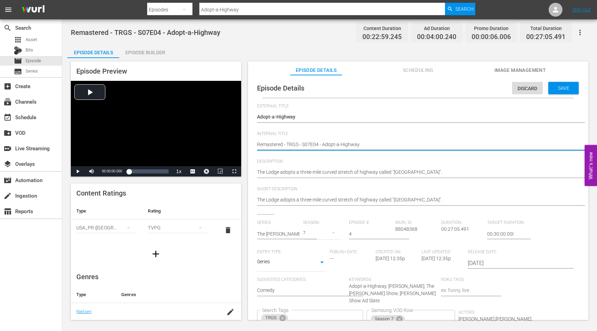
type textarea "SRemastered - TRGS - S07E04 - Adopt-a-Highway"
type textarea "SeRemastered - TRGS - S07E04 - Adopt-a-Highway"
type textarea "SeaRemastered - TRGS - S07E04 - Adopt-a-Highway"
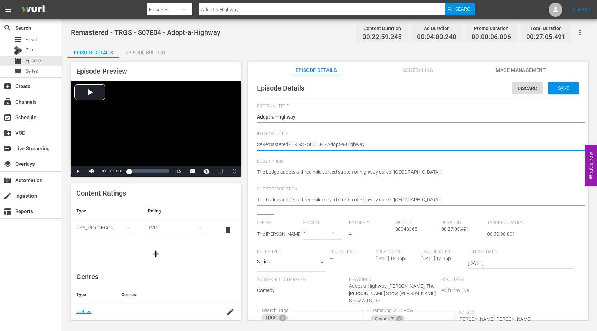
type textarea "SeaRemastered - TRGS - S07E04 - Adopt-a-Highway"
type textarea "SeasRemastered - TRGS - S07E04 - Adopt-a-Highway"
type textarea "SeasoRemastered - TRGS - S07E04 - Adopt-a-Highway"
type textarea "SeasonRemastered - TRGS - S07E04 - Adopt-a-Highway"
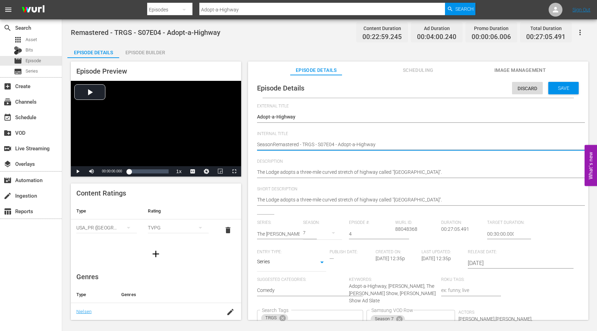
type textarea "Season7Remastered - TRGS - S07E04 - Adopt-a-Highway"
type textarea "Season7 Remastered - TRGS - S07E04 - Adopt-a-Highway"
click at [276, 145] on textarea "Remastered - TRGS - S07E04 - Adopt-a-Highway" at bounding box center [416, 145] width 319 height 8
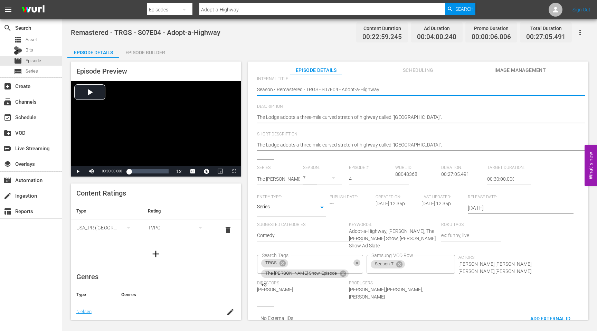
click at [355, 261] on icon "Clear" at bounding box center [357, 263] width 4 height 4
type textarea "Season7 Remastered - TRGS - S07E04 - Adopt-a-Highway"
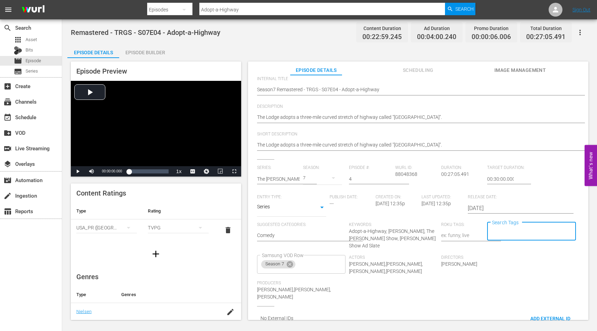
scroll to position [0, 0]
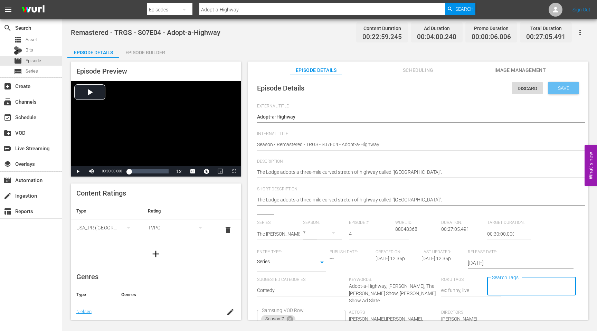
click at [558, 89] on span "Save" at bounding box center [564, 88] width 22 height 6
